Goal: Transaction & Acquisition: Purchase product/service

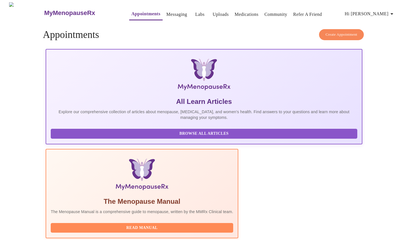
click at [195, 13] on link "Labs" at bounding box center [199, 14] width 9 height 8
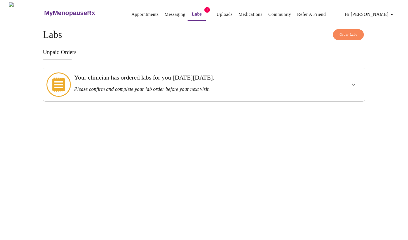
click at [128, 89] on h3 "Please confirm and complete your lab order before your next visit." at bounding box center [188, 89] width 229 height 6
click at [353, 81] on icon "show more" at bounding box center [353, 84] width 7 height 7
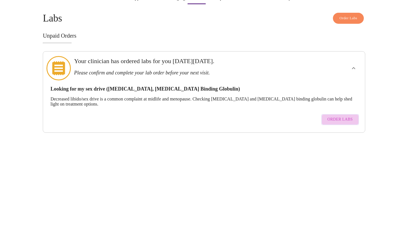
click at [346, 133] on span "Order Labs" at bounding box center [340, 136] width 25 height 7
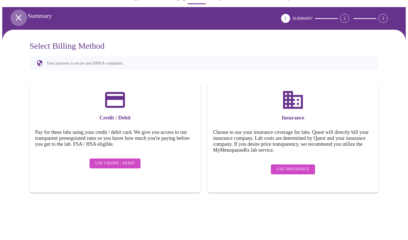
click at [16, 29] on icon "open drawer" at bounding box center [19, 34] width 10 height 10
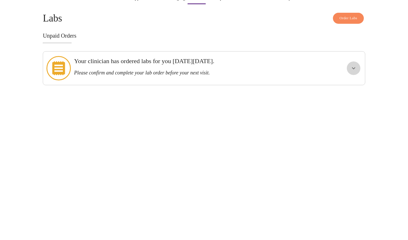
click at [355, 81] on icon "show more" at bounding box center [353, 84] width 7 height 7
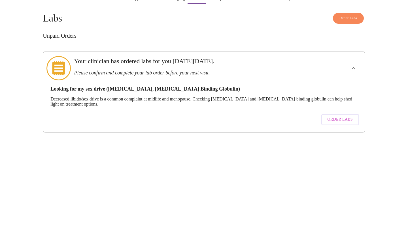
click at [352, 133] on span "Order Labs" at bounding box center [340, 136] width 25 height 7
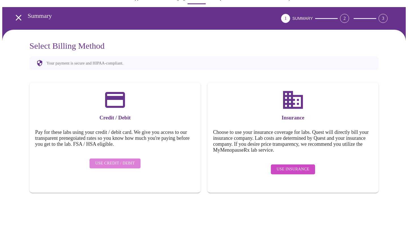
click at [118, 177] on span "Use Credit / Debit" at bounding box center [115, 180] width 40 height 7
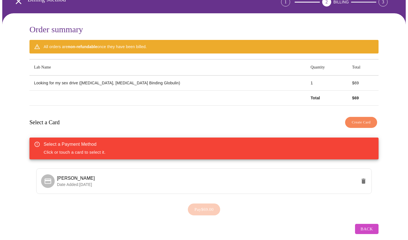
scroll to position [39, 0]
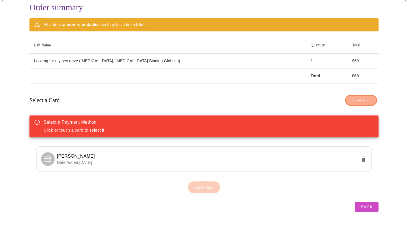
click at [352, 114] on span "Create Card" at bounding box center [361, 117] width 19 height 7
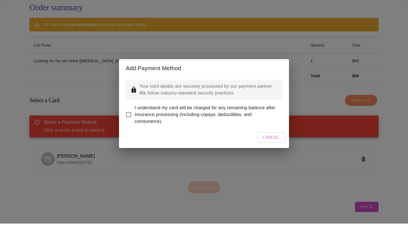
click at [129, 125] on input "I understand my card will be charged for any remaining balance after insurance …" at bounding box center [129, 131] width 12 height 12
checkbox input "true"
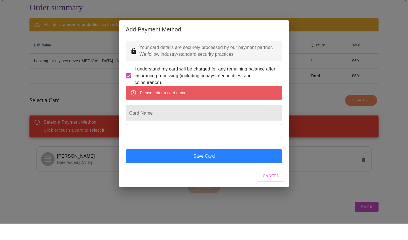
click at [199, 166] on button "Save Card" at bounding box center [204, 173] width 156 height 14
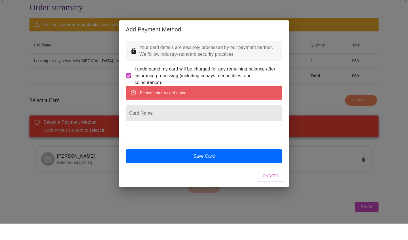
click at [176, 122] on input "Card Name" at bounding box center [204, 130] width 156 height 16
click at [270, 189] on span "Cancel" at bounding box center [271, 192] width 16 height 7
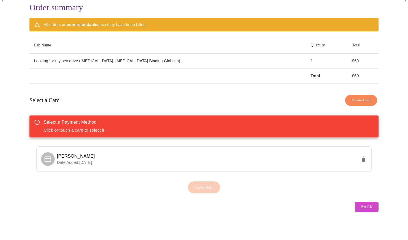
click at [354, 114] on span "Create Card" at bounding box center [361, 117] width 19 height 7
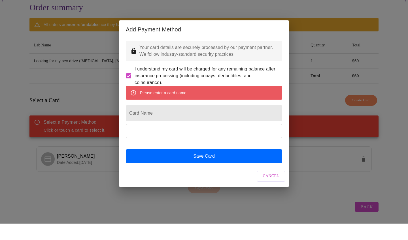
click at [157, 122] on input "Card Name" at bounding box center [204, 130] width 156 height 16
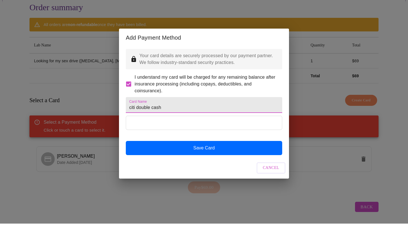
type input "citi double cash"
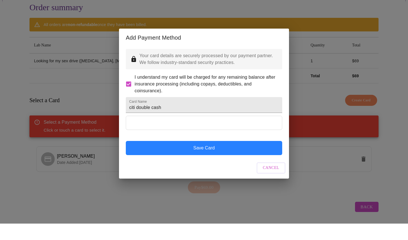
click at [201, 158] on button "Save Card" at bounding box center [204, 165] width 156 height 14
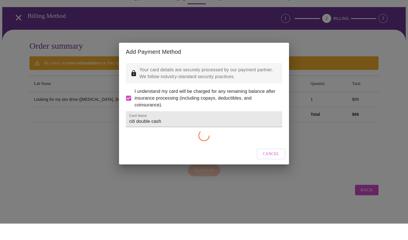
checkbox input "false"
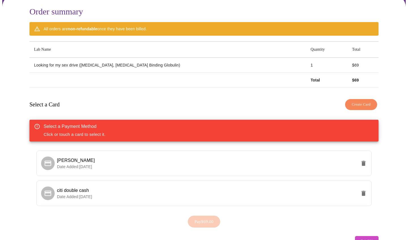
scroll to position [69, 0]
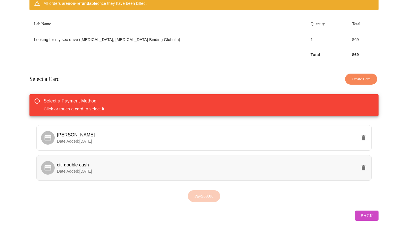
click at [241, 169] on span "citi double cash" at bounding box center [207, 172] width 300 height 7
click at [201, 200] on span "Pay $69.00" at bounding box center [203, 203] width 19 height 7
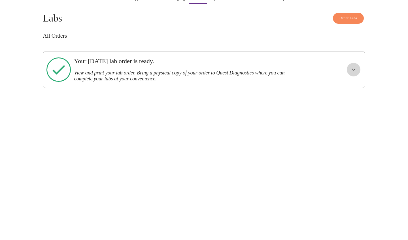
click at [354, 83] on icon "show more" at bounding box center [353, 86] width 7 height 7
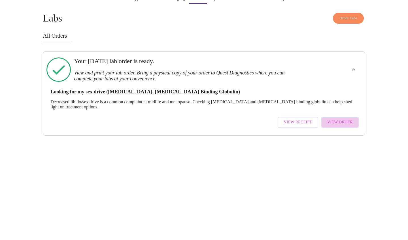
click at [341, 135] on span "View Order" at bounding box center [340, 138] width 26 height 7
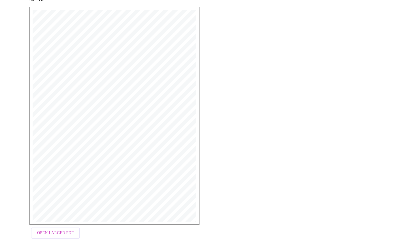
scroll to position [108, 0]
click at [57, 216] on span "Open Larger PDF" at bounding box center [55, 219] width 37 height 7
click at [58, 216] on span "Open Larger PDF" at bounding box center [55, 219] width 37 height 7
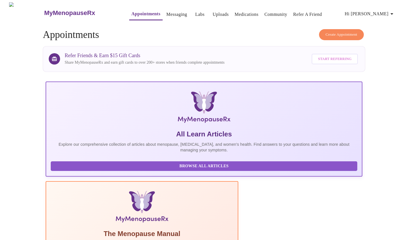
click at [166, 13] on link "Messaging" at bounding box center [176, 14] width 21 height 8
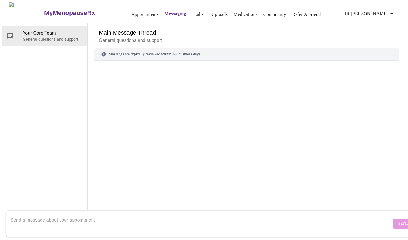
click at [131, 14] on link "Appointments" at bounding box center [144, 14] width 27 height 8
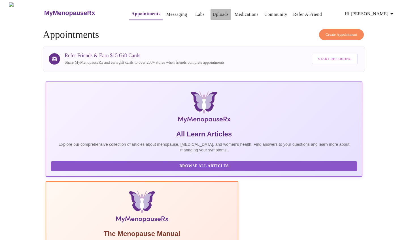
click at [213, 11] on link "Uploads" at bounding box center [221, 14] width 16 height 8
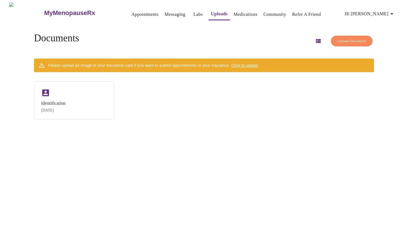
click at [194, 12] on link "Labs" at bounding box center [198, 14] width 9 height 8
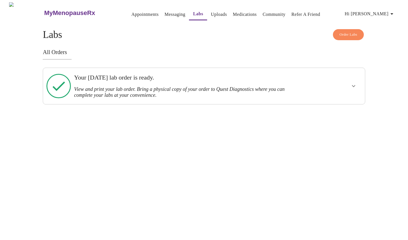
click at [233, 13] on link "Medications" at bounding box center [245, 14] width 24 height 8
